Goal: Download file/media

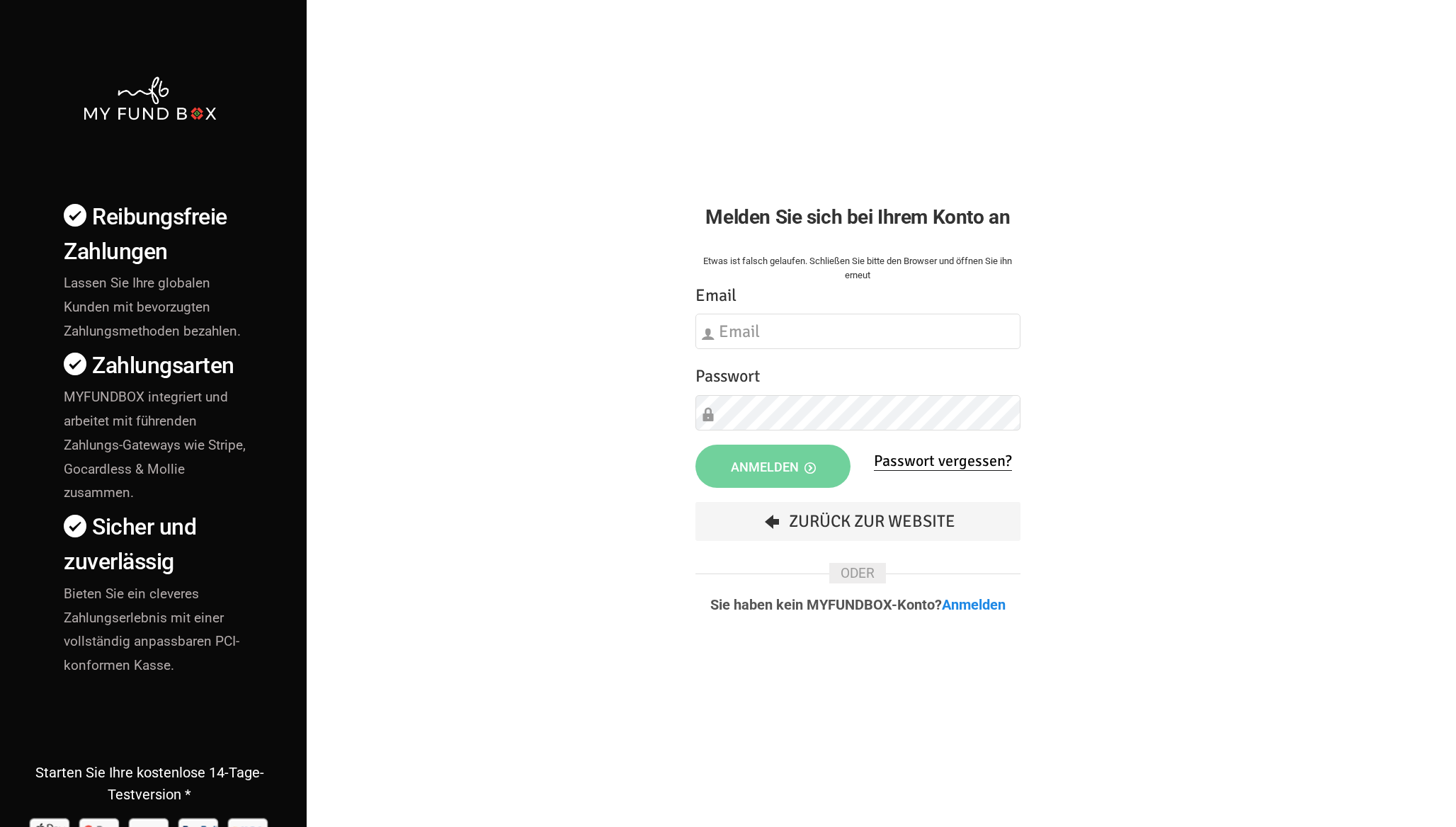
type input "[EMAIL_ADDRESS][DOMAIN_NAME]"
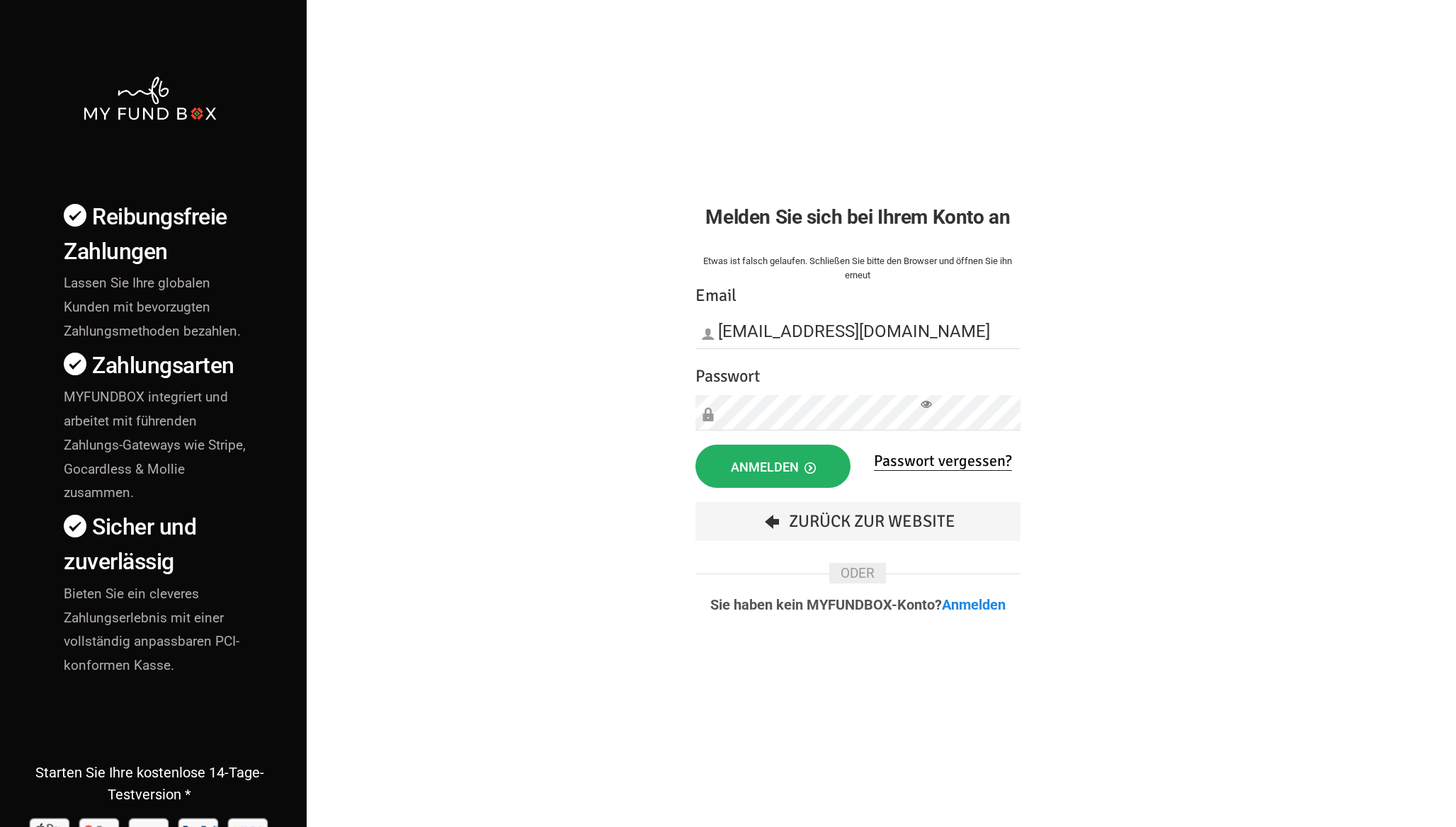
click at [783, 463] on span "Anmelden" at bounding box center [773, 467] width 85 height 14
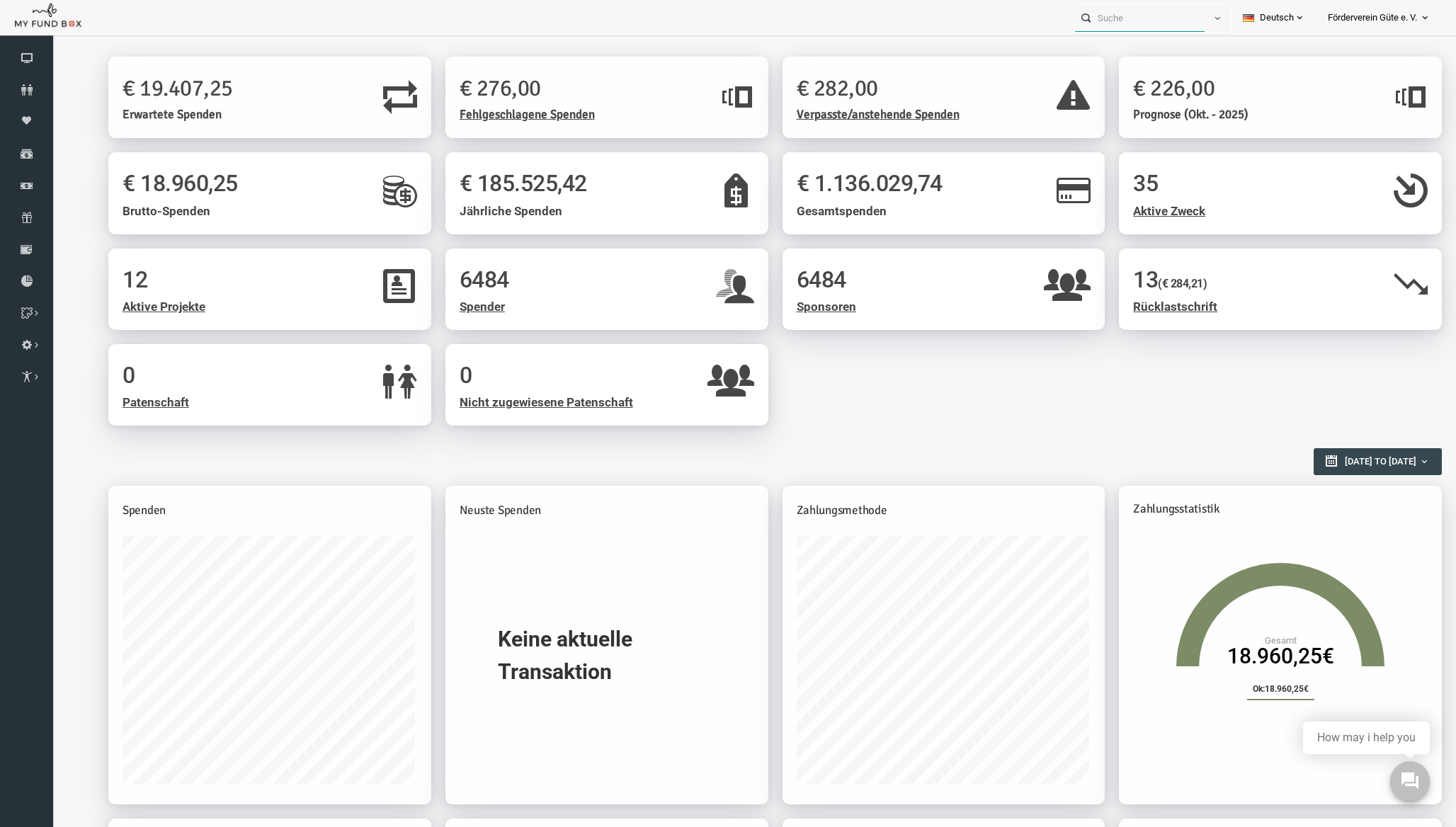
click at [1134, 23] on input "text" at bounding box center [1139, 17] width 129 height 26
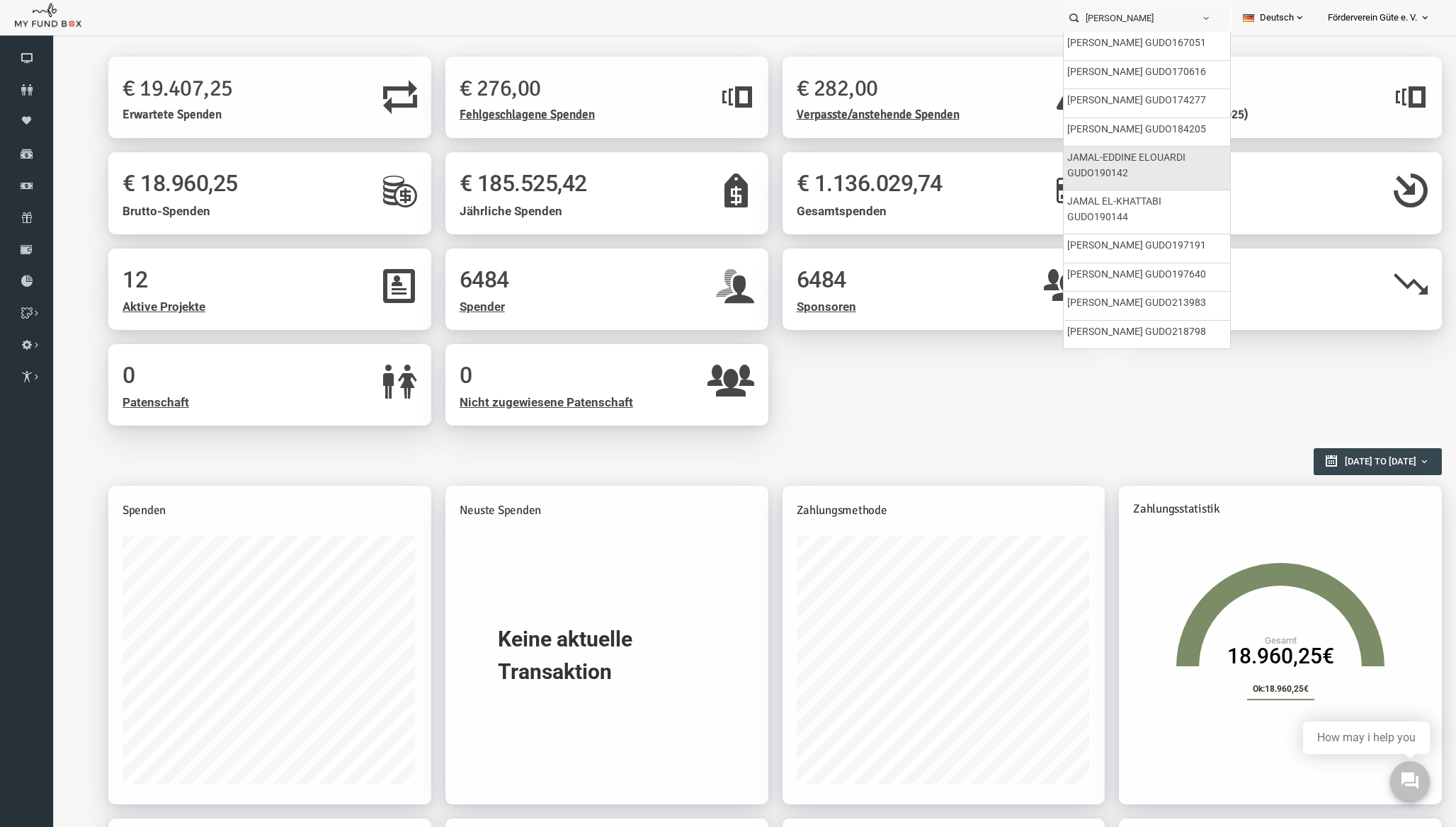
click at [1159, 159] on label "JAMAL-EDDINE ELOUARDI GUDO190142" at bounding box center [1144, 165] width 155 height 31
type input "JAMAL-EDDINE ELOUARDI GUDO190142"
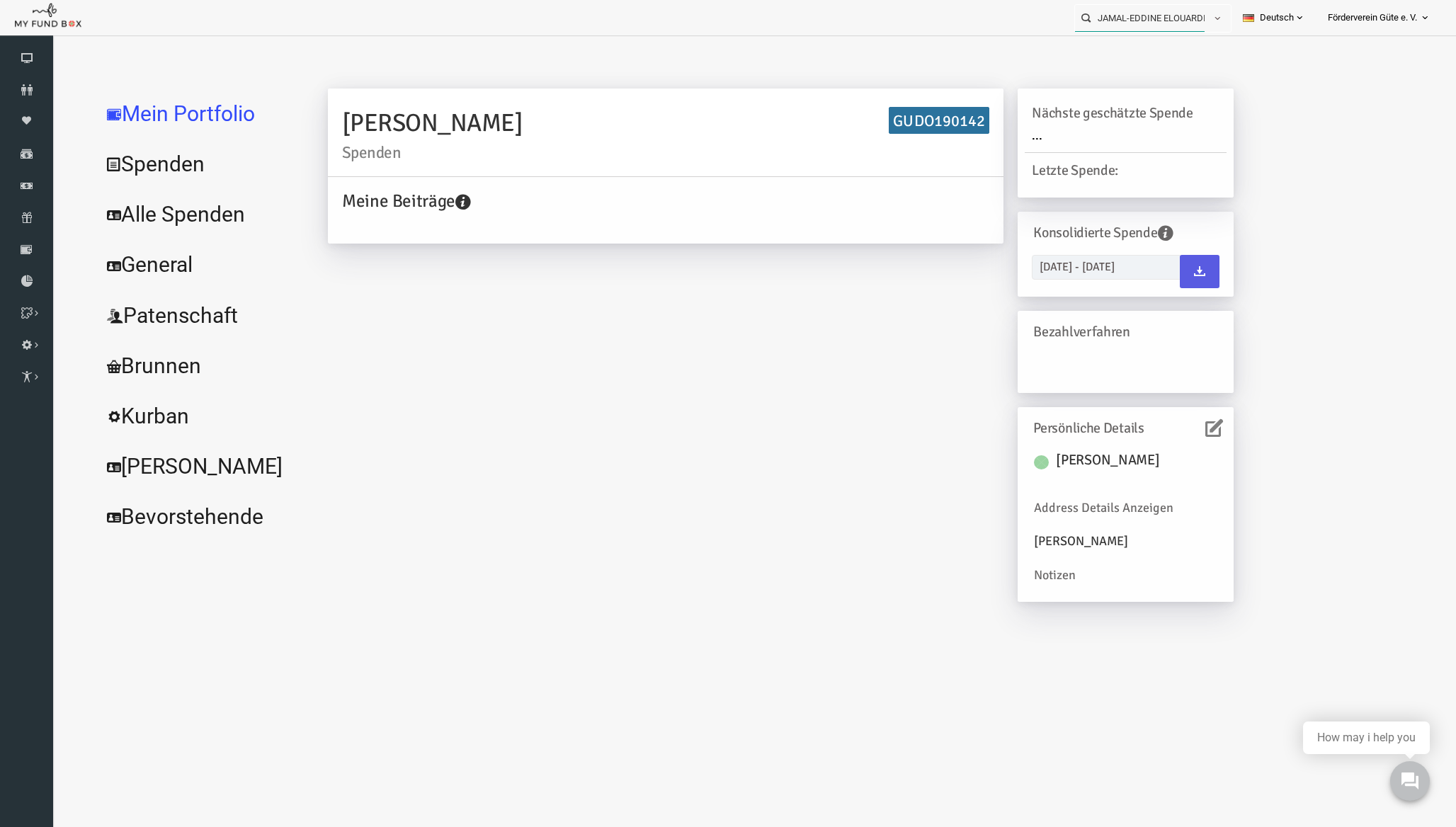
click at [1176, 17] on input "JAMAL-EDDINE ELOUARDI GUDO190142" at bounding box center [1139, 17] width 129 height 26
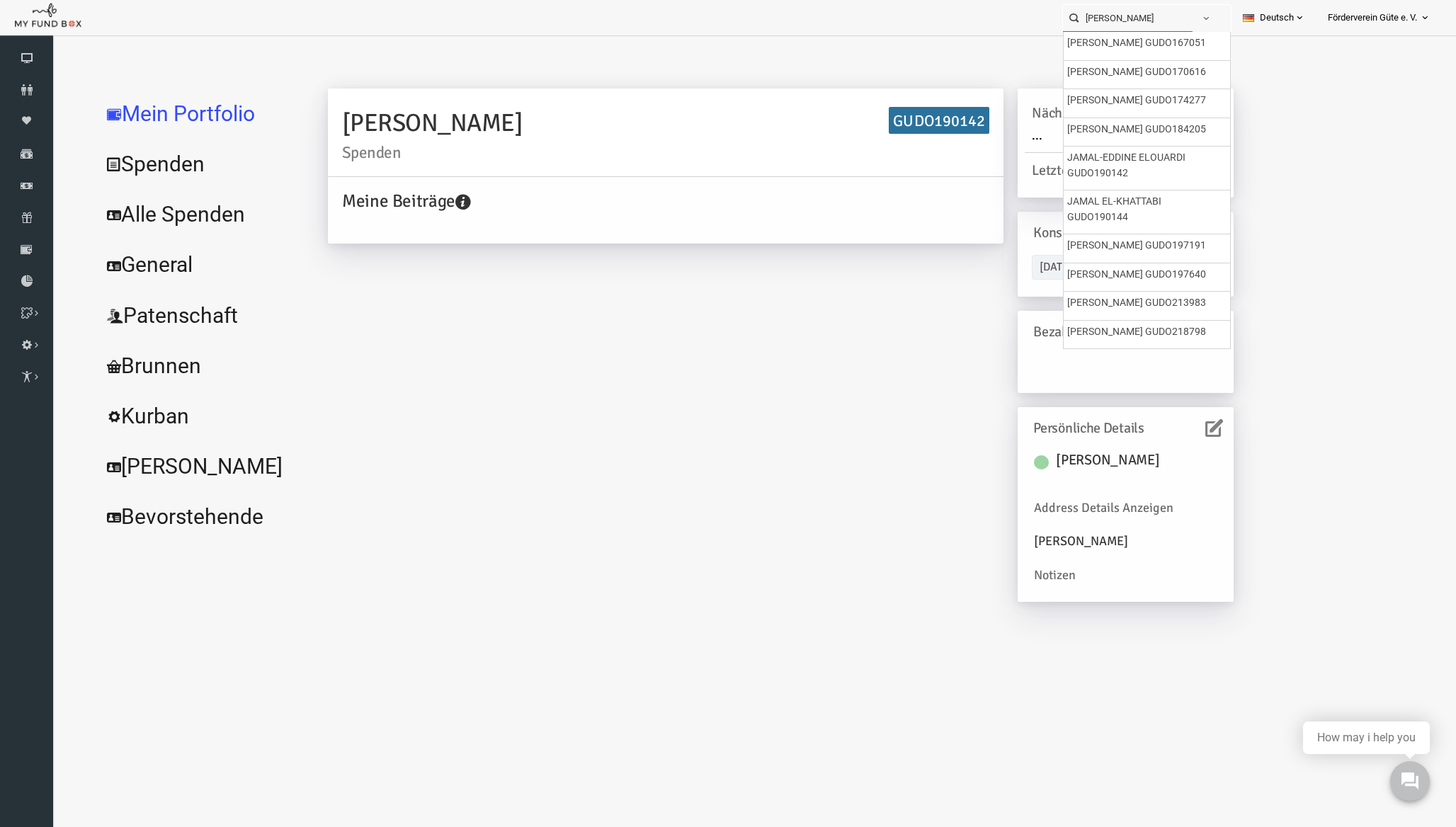
type input "[PERSON_NAME]"
click at [950, 278] on div "[PERSON_NAME] GUDO190142 Meine Beiträge Holen Sie sich kostenloses Kontoguthabe…" at bounding box center [752, 353] width 934 height 528
click at [163, 223] on link "Alle Spenden" at bounding box center [172, 214] width 213 height 51
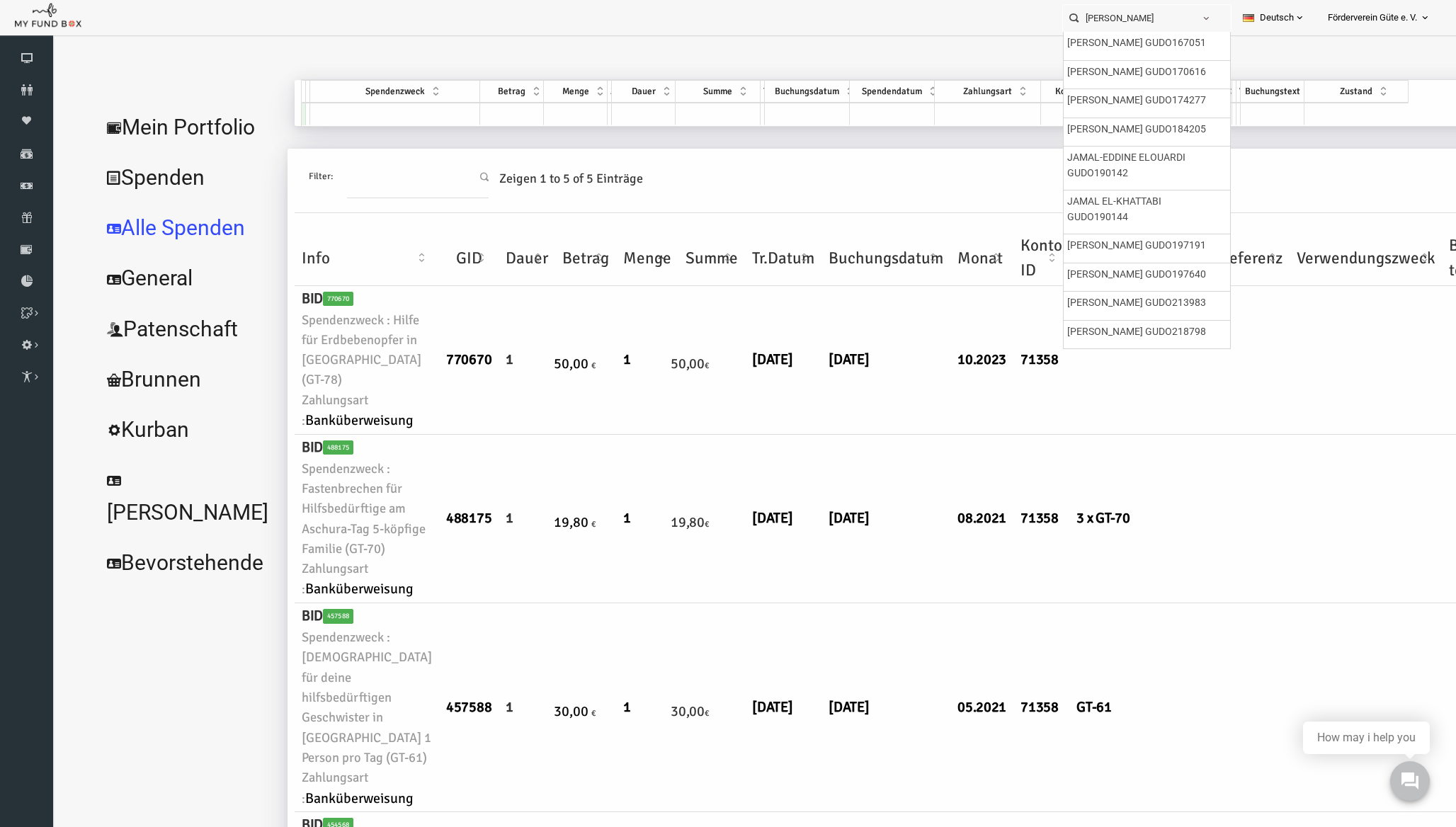
click at [928, 174] on div "Filter: Zeigen 1 to 5 of 5 Einträge" at bounding box center [943, 181] width 1353 height 65
click at [1198, 10] on button "button" at bounding box center [1206, 18] width 27 height 27
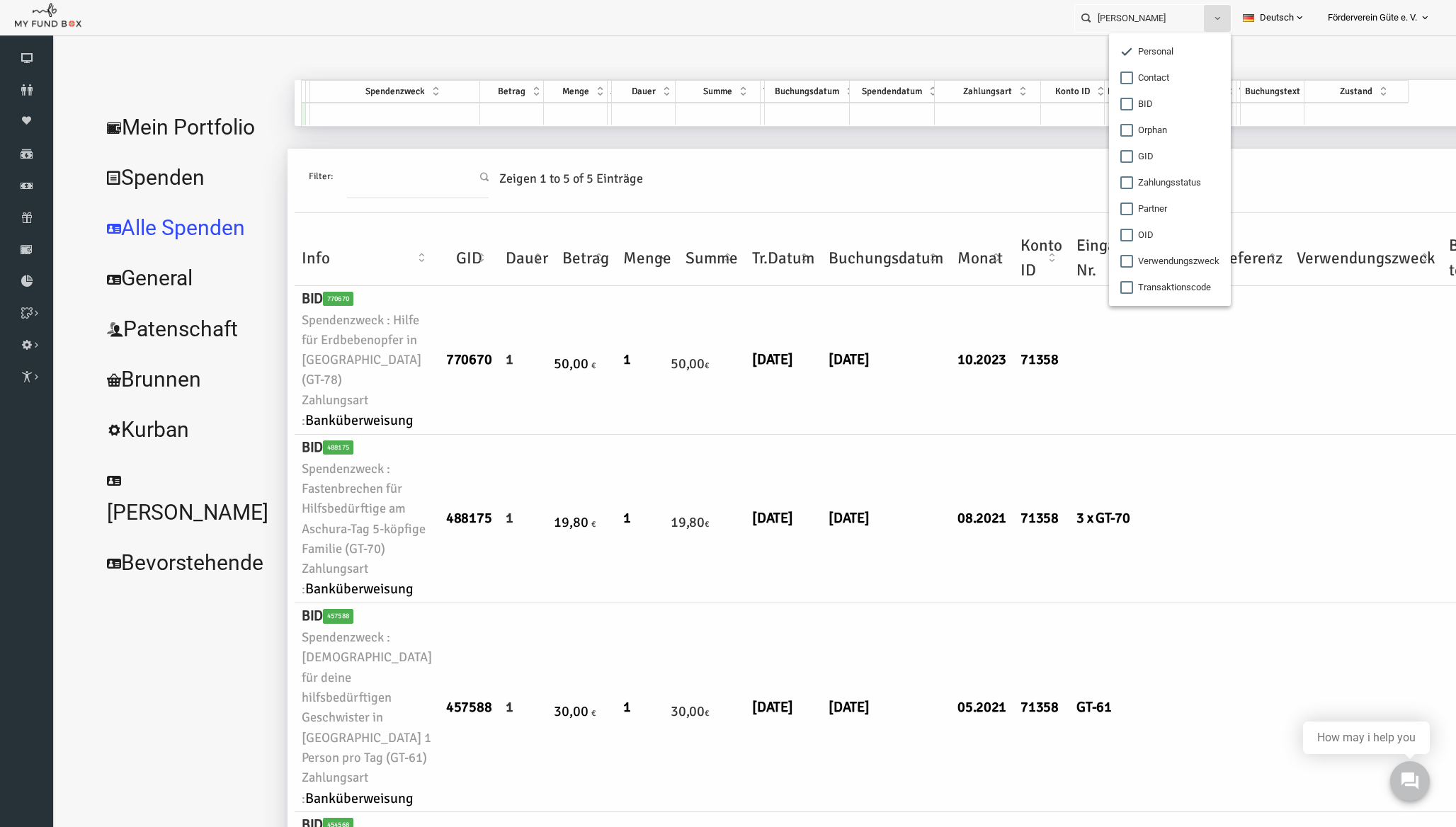
click at [1204, 10] on button "button" at bounding box center [1217, 18] width 27 height 27
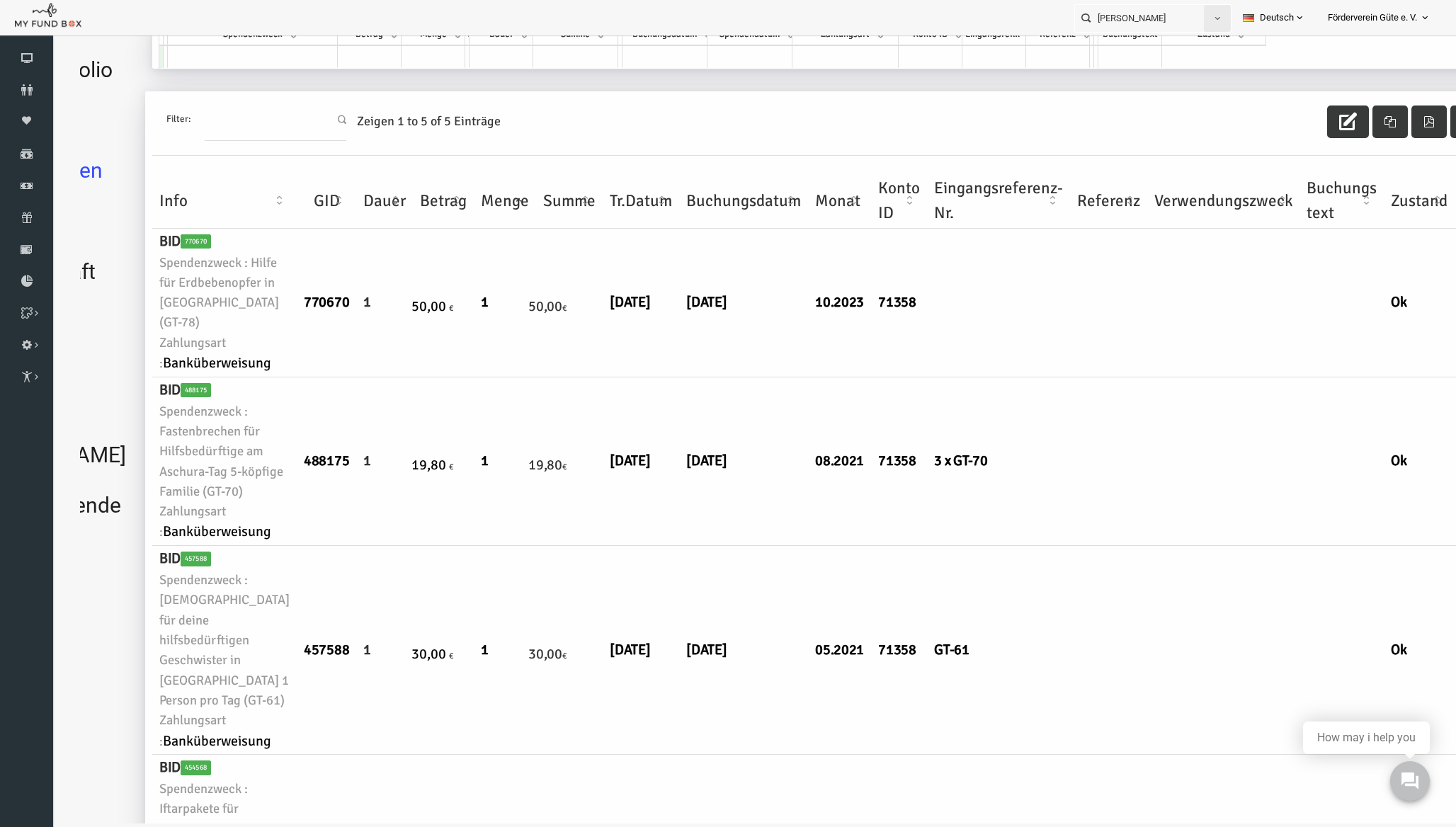
scroll to position [0, 142]
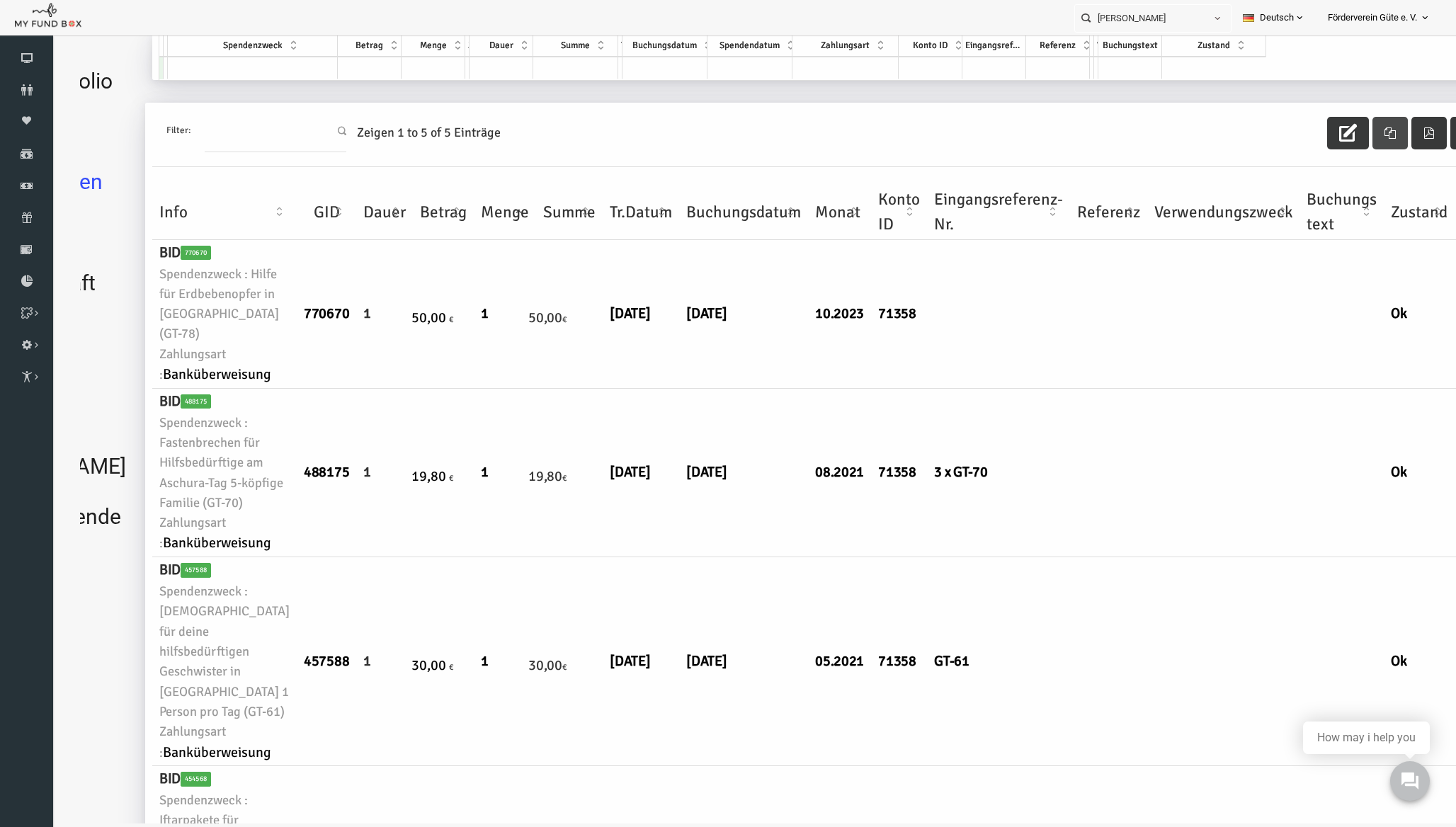
click at [1356, 134] on icon "button" at bounding box center [1361, 133] width 12 height 12
click at [1395, 132] on icon "button" at bounding box center [1401, 133] width 12 height 12
click at [1430, 129] on icon "button" at bounding box center [1436, 133] width 12 height 12
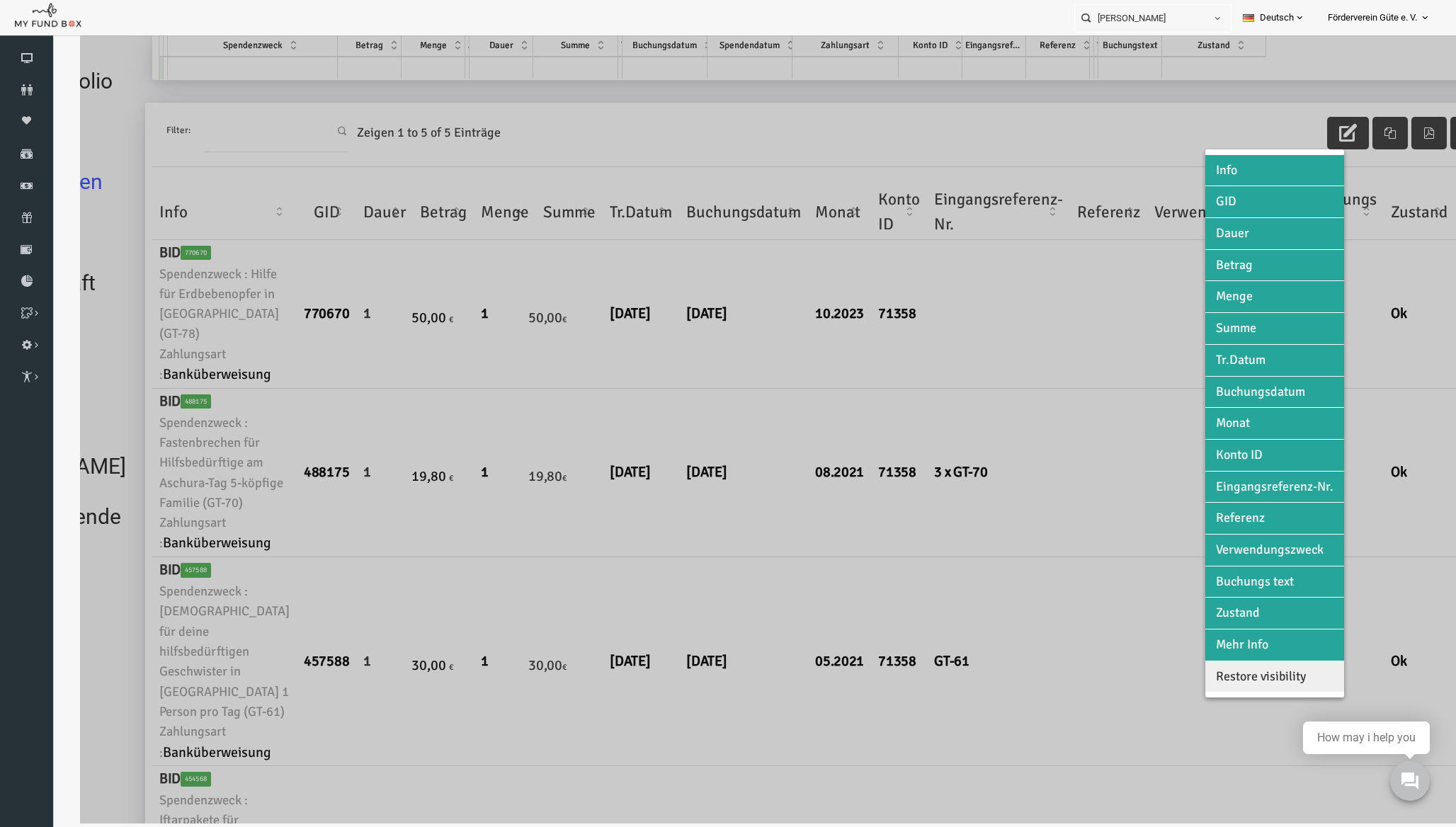
click at [1380, 129] on div at bounding box center [739, 410] width 1376 height 827
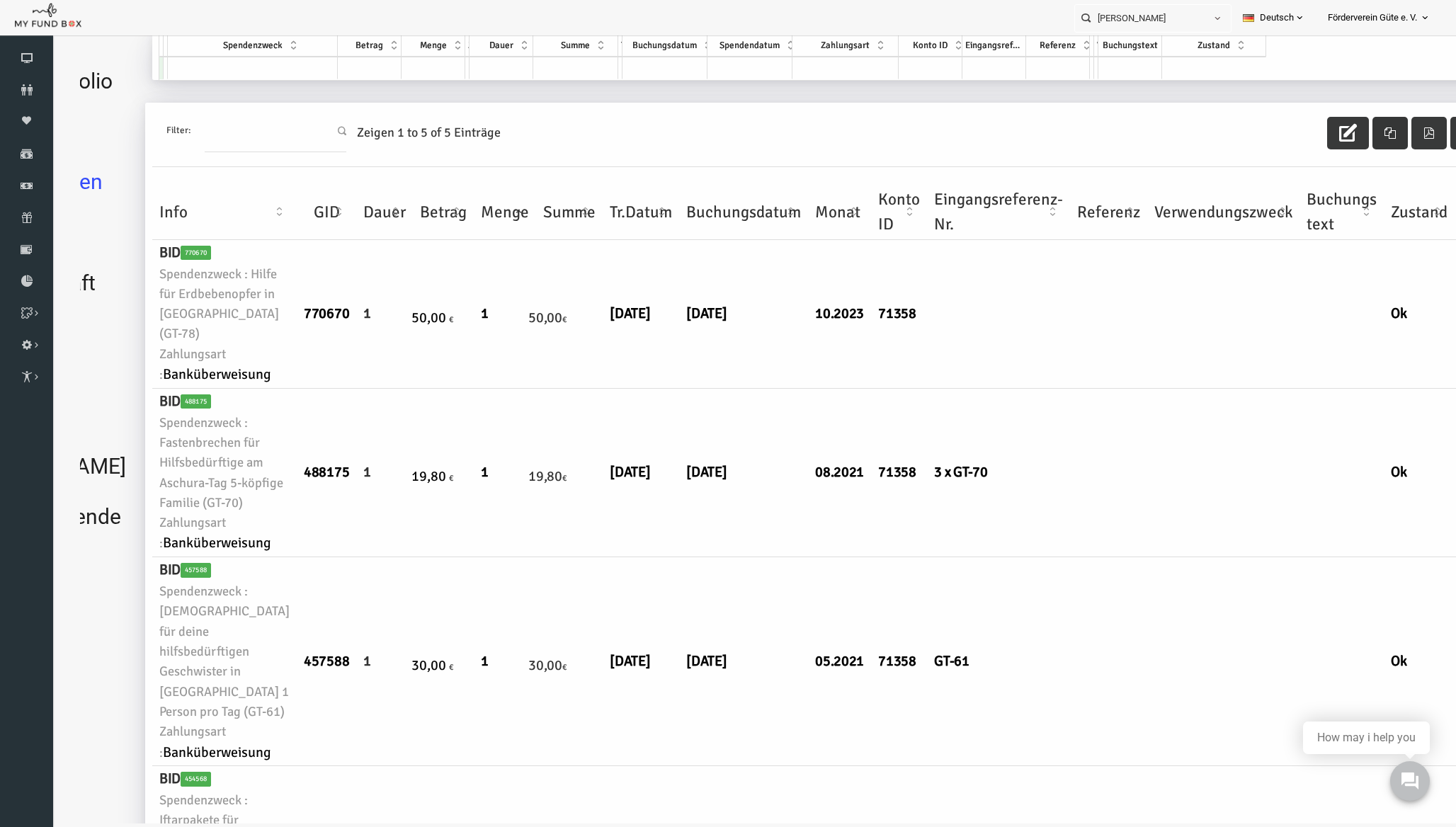
click at [1356, 136] on icon "button" at bounding box center [1361, 133] width 12 height 12
